Goal: Information Seeking & Learning: Check status

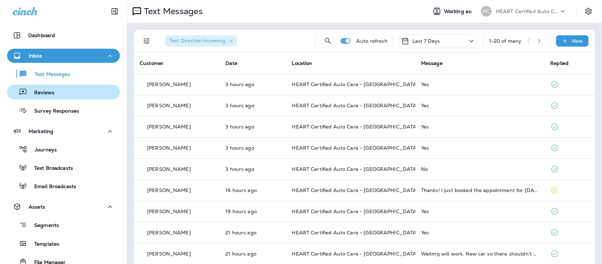
click at [43, 90] on p "Reviews" at bounding box center [40, 93] width 27 height 7
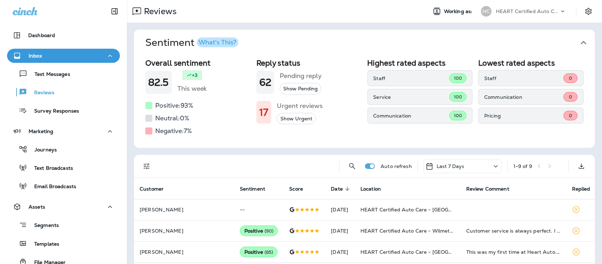
drag, startPoint x: 577, startPoint y: 40, endPoint x: 535, endPoint y: 45, distance: 42.4
click at [578, 40] on icon "button" at bounding box center [583, 42] width 11 height 11
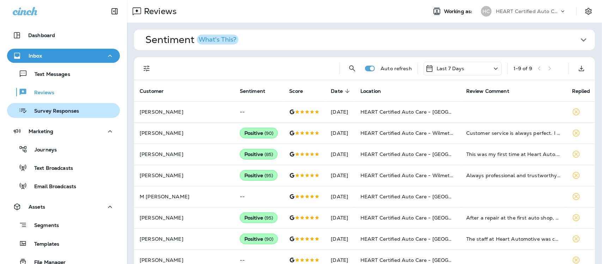
click at [44, 112] on p "Survey Responses" at bounding box center [53, 111] width 52 height 7
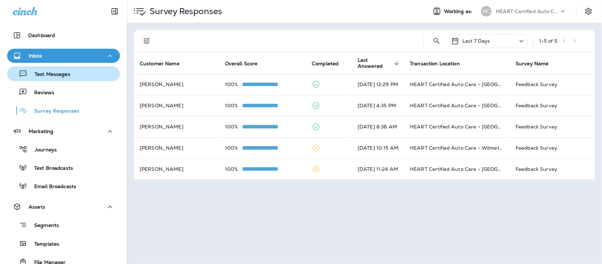
click at [63, 73] on p "Text Messages" at bounding box center [49, 74] width 43 height 7
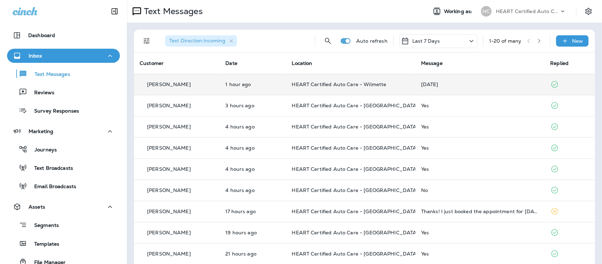
click at [423, 83] on div "[DATE]" at bounding box center [480, 85] width 118 height 6
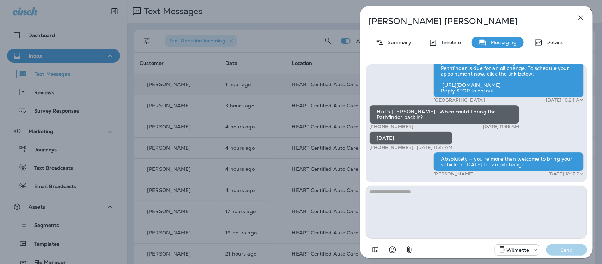
click at [583, 17] on icon "button" at bounding box center [581, 17] width 8 height 8
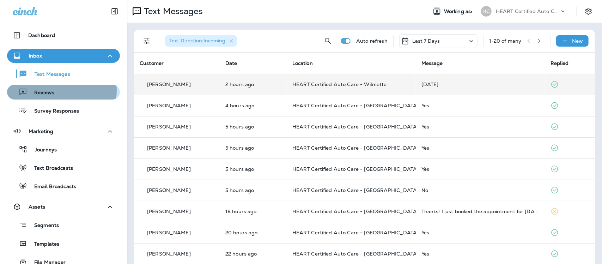
click at [52, 90] on p "Reviews" at bounding box center [40, 93] width 27 height 7
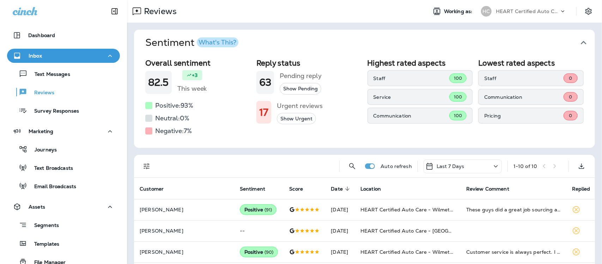
click at [578, 43] on icon "button" at bounding box center [583, 42] width 11 height 11
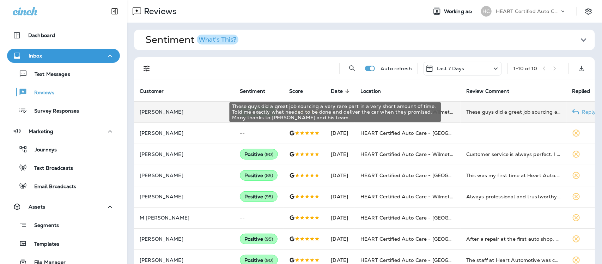
click at [504, 113] on div "These guys did a great job sourcing a very rare part in a very short amount of …" at bounding box center [513, 111] width 95 height 7
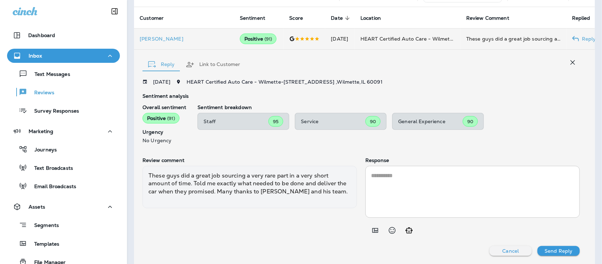
scroll to position [73, 0]
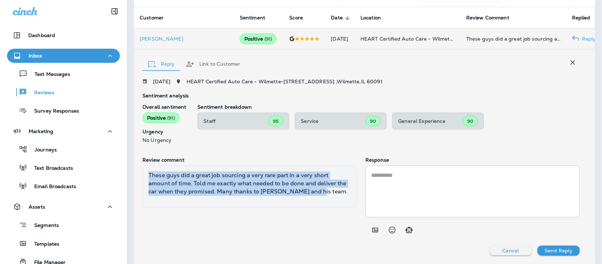
drag, startPoint x: 148, startPoint y: 175, endPoint x: 326, endPoint y: 195, distance: 178.6
click at [326, 195] on div "These guys did a great job sourcing a very rare part in a very short amount of …" at bounding box center [250, 186] width 215 height 42
copy div "These guys did a great job sourcing a very rare part in a very short amount of …"
click at [569, 61] on icon "button" at bounding box center [573, 62] width 8 height 8
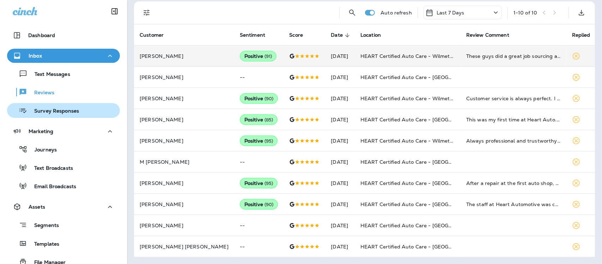
click at [55, 109] on p "Survey Responses" at bounding box center [53, 111] width 52 height 7
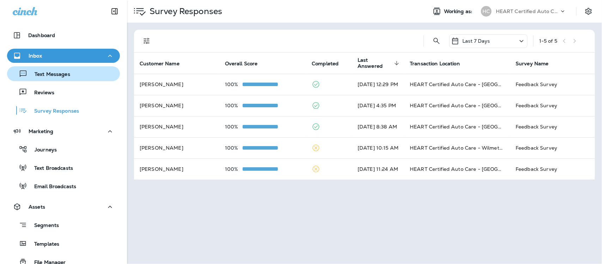
click at [47, 72] on p "Text Messages" at bounding box center [49, 74] width 43 height 7
